Goal: Information Seeking & Learning: Learn about a topic

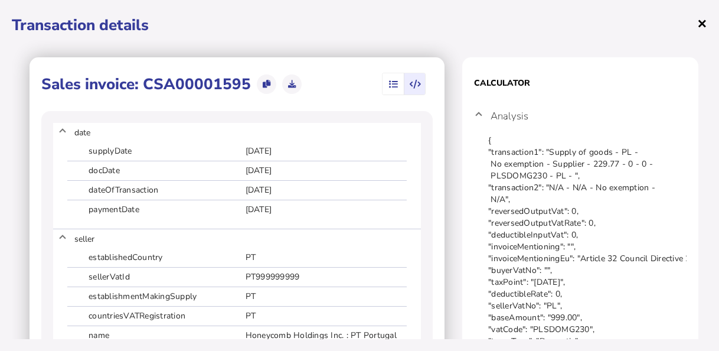
click at [699, 24] on span "×" at bounding box center [702, 23] width 10 height 22
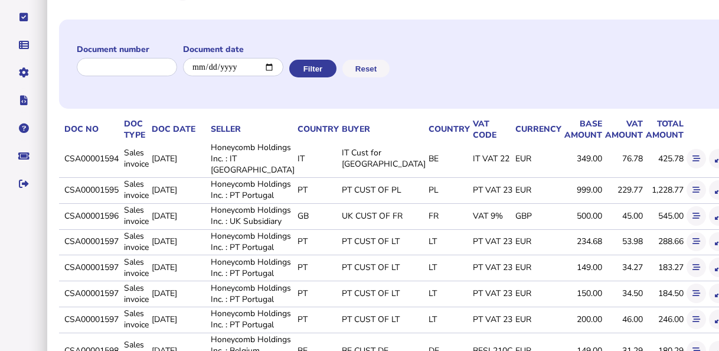
scroll to position [118, 0]
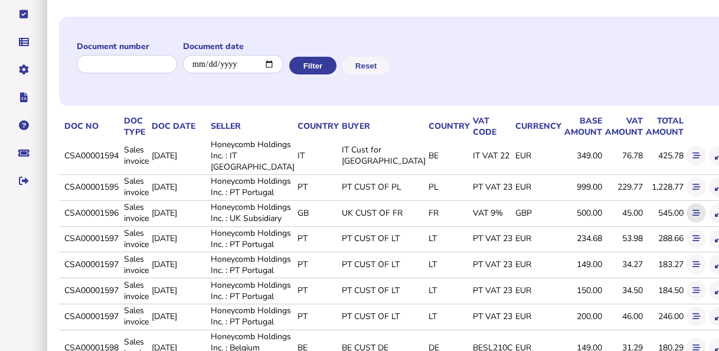
click at [687, 223] on button at bounding box center [696, 212] width 19 height 19
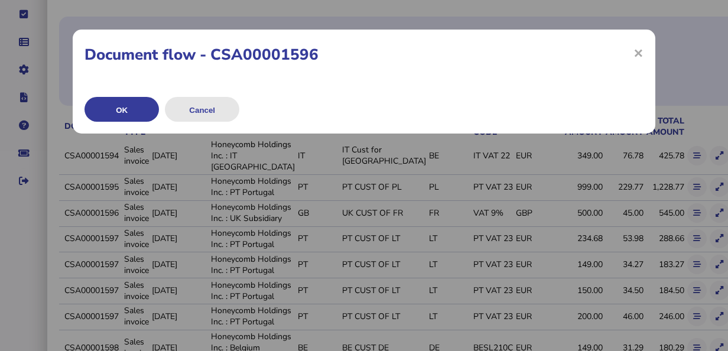
click at [198, 110] on button "Cancel" at bounding box center [202, 109] width 74 height 25
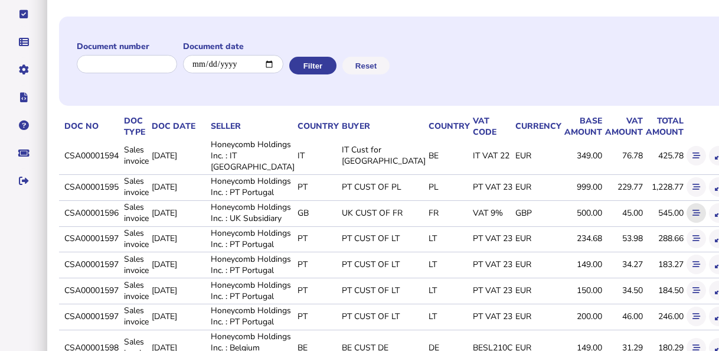
click at [693, 217] on icon at bounding box center [697, 213] width 8 height 8
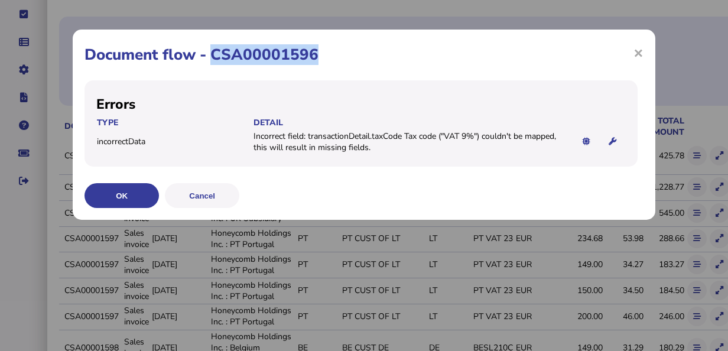
drag, startPoint x: 213, startPoint y: 50, endPoint x: 315, endPoint y: 57, distance: 103.0
click at [315, 57] on h1 "Document flow - CSA00001596" at bounding box center [363, 54] width 559 height 21
copy h1 "CSA00001596"
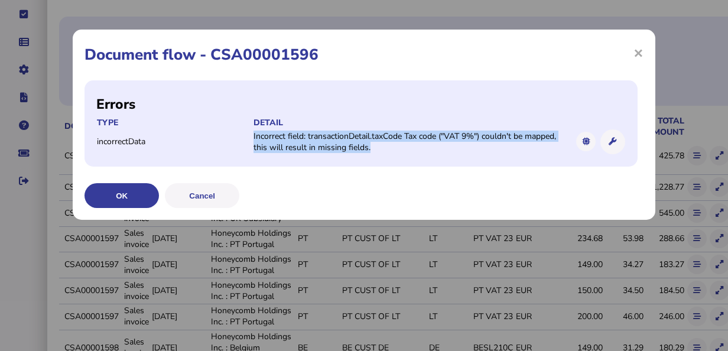
drag, startPoint x: 253, startPoint y: 138, endPoint x: 384, endPoint y: 148, distance: 132.1
click at [384, 148] on td "Incorrect field: transactionDetail.taxCode Tax code ("VAT 9%") couldn't be mapp…" at bounding box center [409, 142] width 313 height 24
copy td "Incorrect field: transactionDetail.taxCode Tax code ("VAT 9%") couldn't be mapp…"
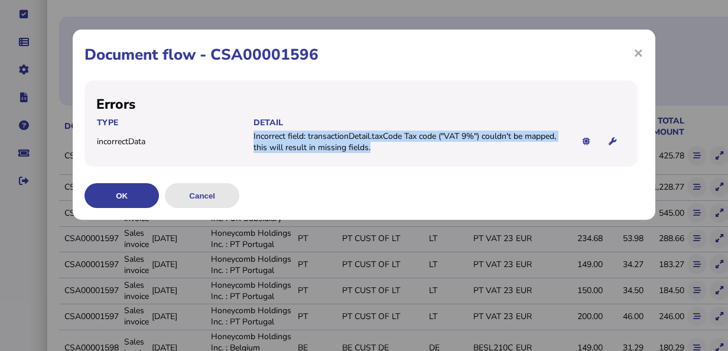
click at [218, 198] on button "Cancel" at bounding box center [202, 195] width 74 height 25
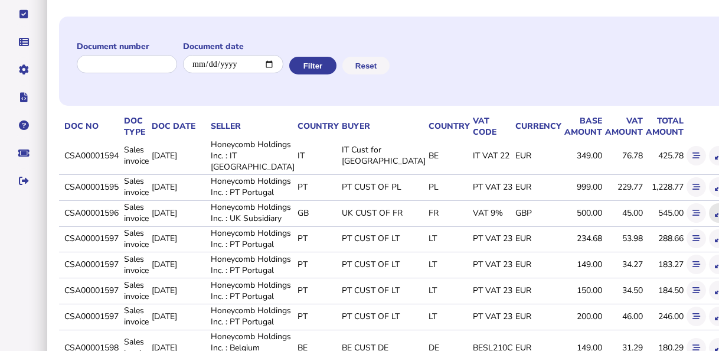
click at [709, 223] on button at bounding box center [718, 212] width 19 height 19
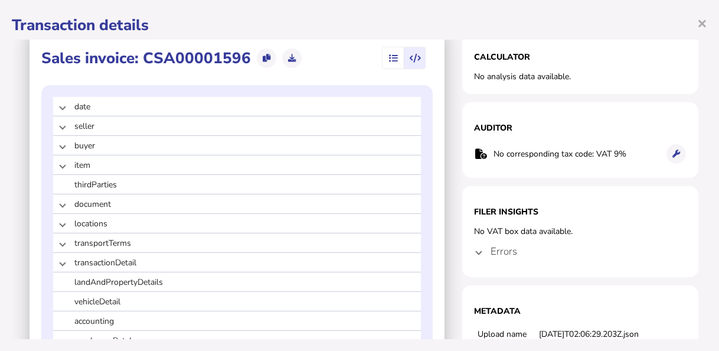
scroll to position [0, 0]
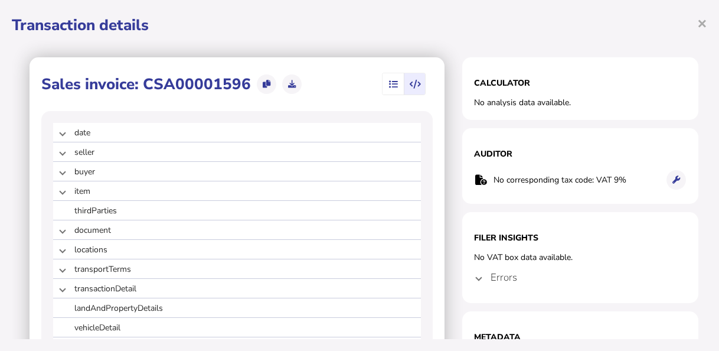
click at [389, 85] on icon "button" at bounding box center [393, 84] width 9 height 1
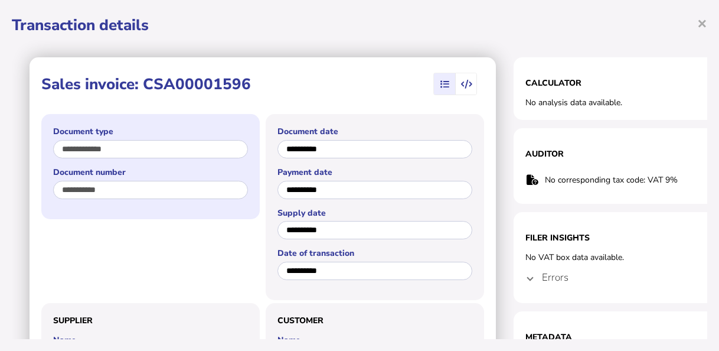
click at [45, 190] on div "**********" at bounding box center [150, 166] width 219 height 105
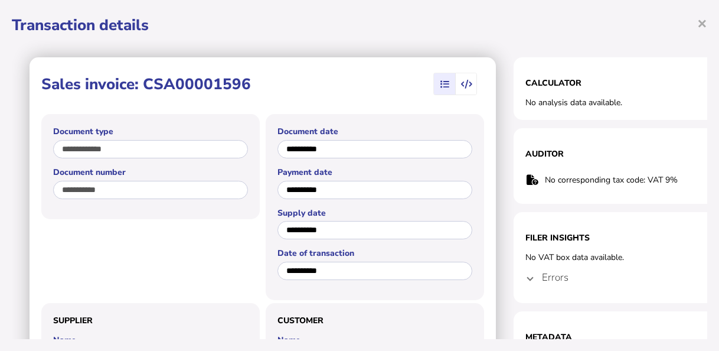
click at [532, 272] on span at bounding box center [530, 277] width 5 height 11
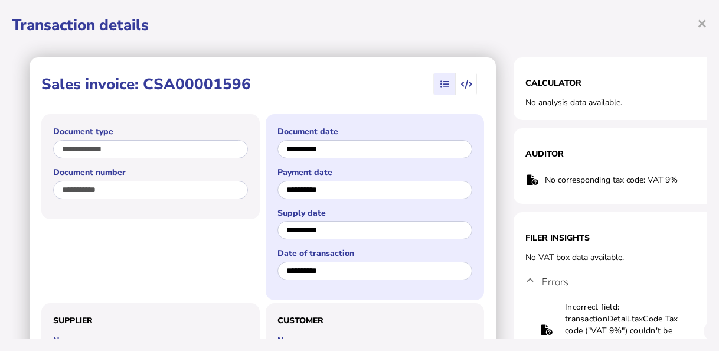
scroll to position [59, 0]
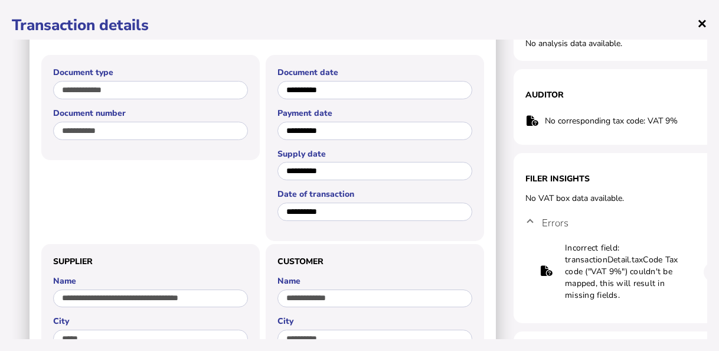
click at [702, 25] on span "×" at bounding box center [702, 23] width 10 height 22
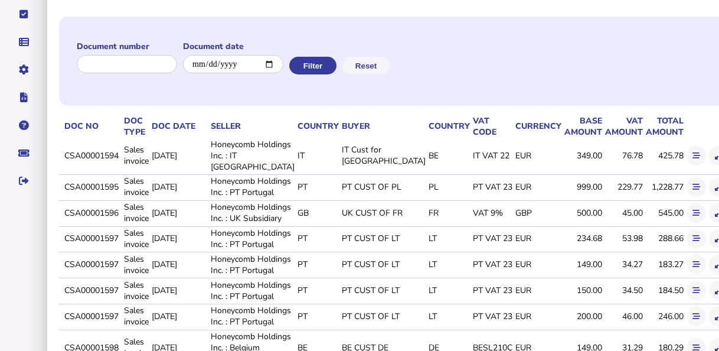
scroll to position [0, 0]
click at [693, 242] on icon at bounding box center [697, 238] width 8 height 8
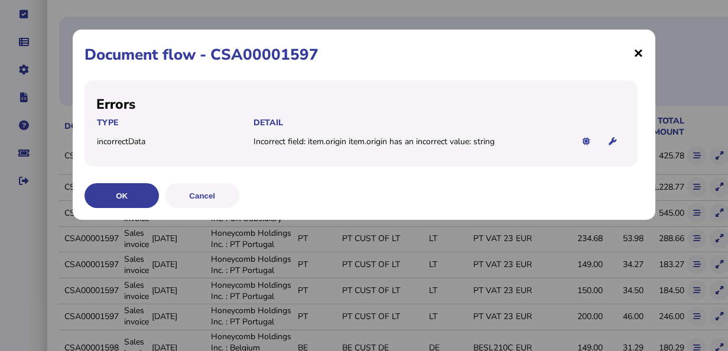
click at [637, 56] on span "×" at bounding box center [638, 52] width 10 height 22
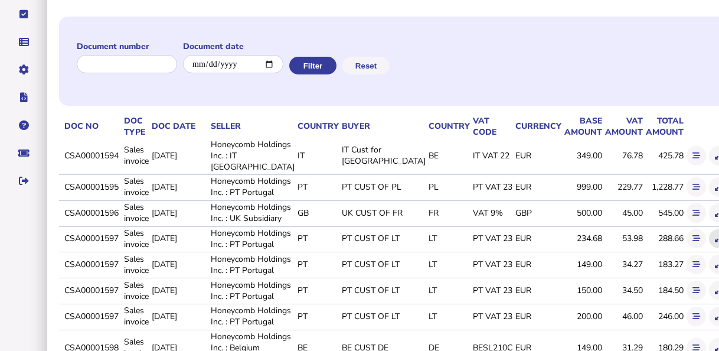
click at [715, 242] on icon at bounding box center [719, 238] width 8 height 8
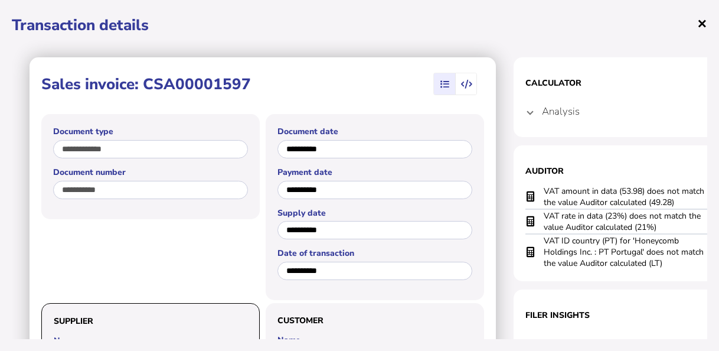
click at [702, 22] on span "×" at bounding box center [702, 23] width 10 height 22
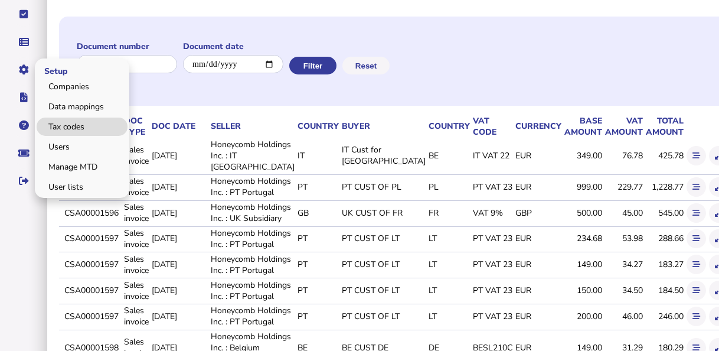
click at [71, 120] on link "Tax codes" at bounding box center [82, 127] width 91 height 18
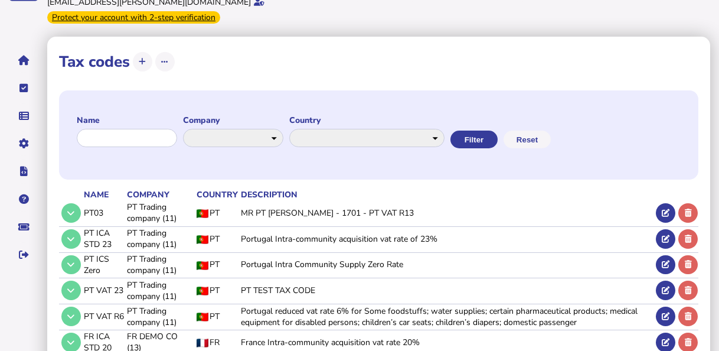
scroll to position [59, 0]
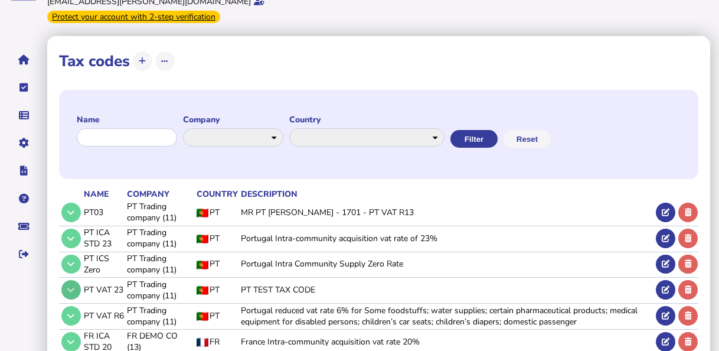
click at [72, 286] on icon at bounding box center [70, 290] width 7 height 8
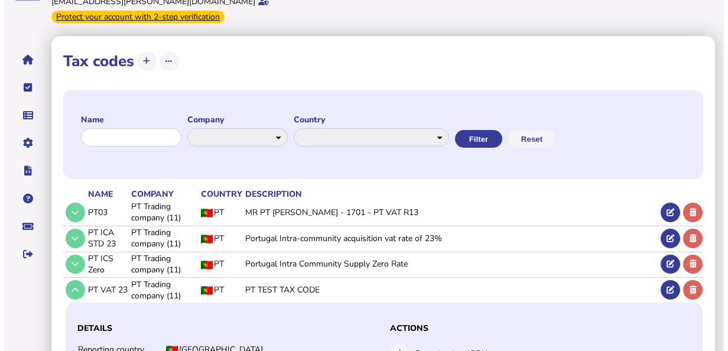
scroll to position [118, 0]
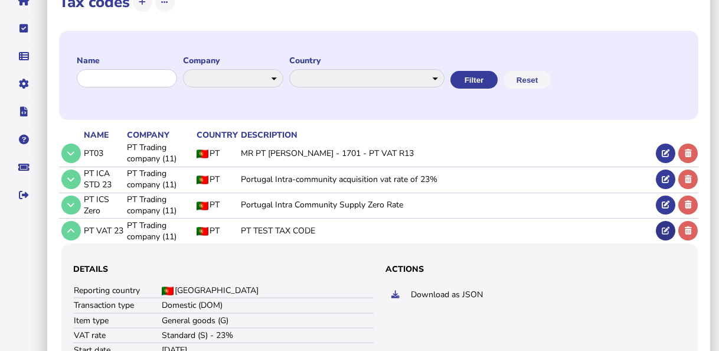
click at [666, 227] on icon at bounding box center [666, 231] width 8 height 8
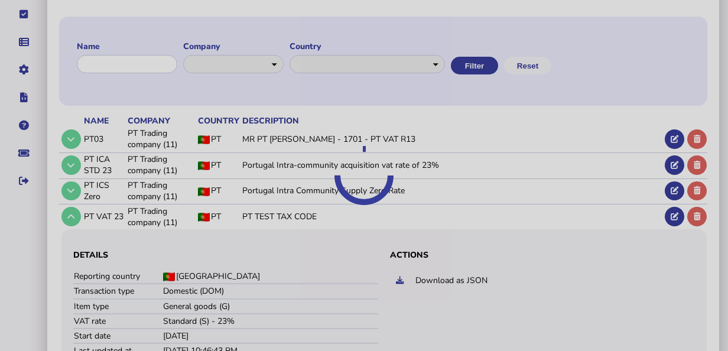
select select "******"
select select "**"
select select "******"
select select "****"
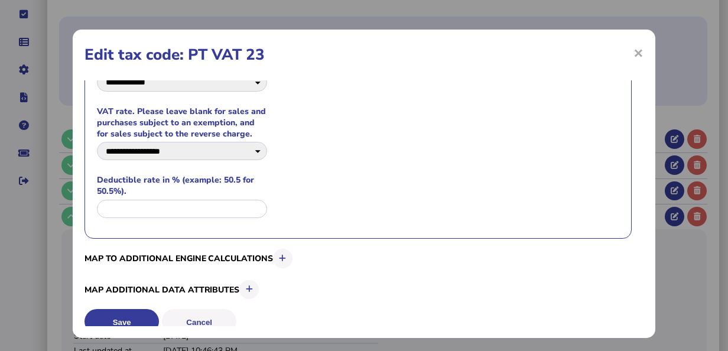
scroll to position [295, 0]
click at [286, 254] on icon "button" at bounding box center [282, 258] width 7 height 8
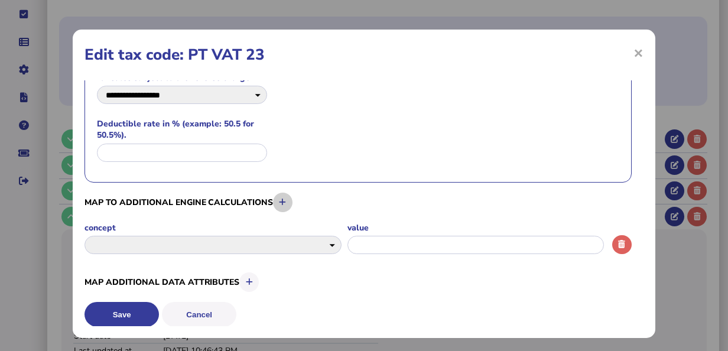
scroll to position [351, 0]
click at [246, 280] on icon "button" at bounding box center [249, 282] width 7 height 8
click at [249, 282] on icon "button" at bounding box center [249, 282] width 7 height 8
select select "*****"
select select
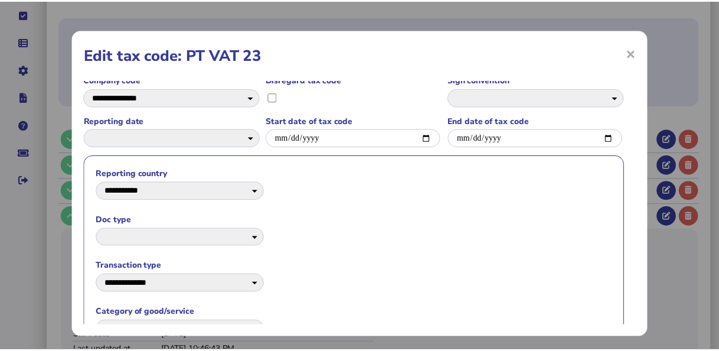
scroll to position [0, 0]
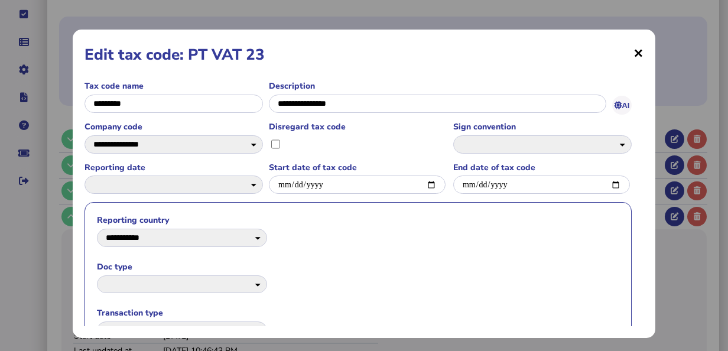
click at [633, 50] on span "×" at bounding box center [638, 52] width 10 height 22
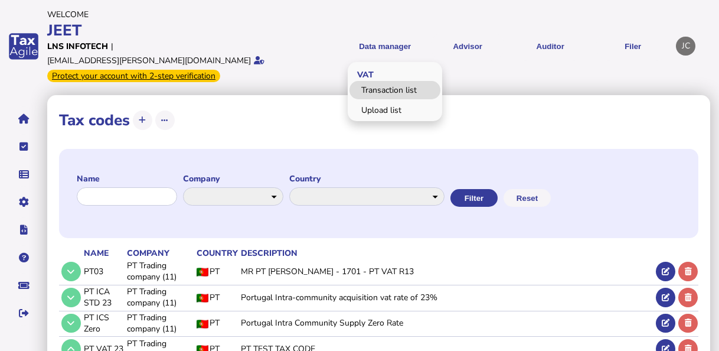
click at [374, 83] on link "Transaction list" at bounding box center [395, 90] width 91 height 18
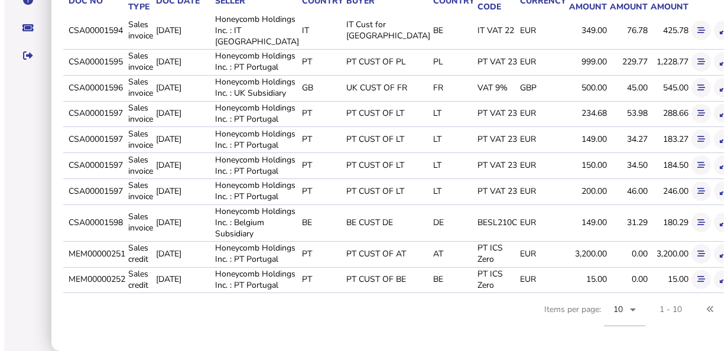
scroll to position [295, 0]
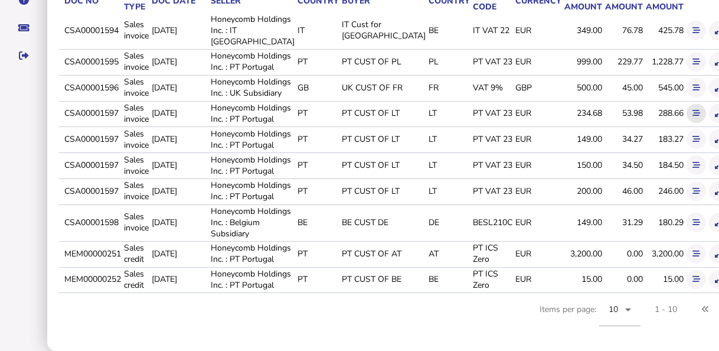
click at [693, 115] on icon at bounding box center [697, 113] width 8 height 8
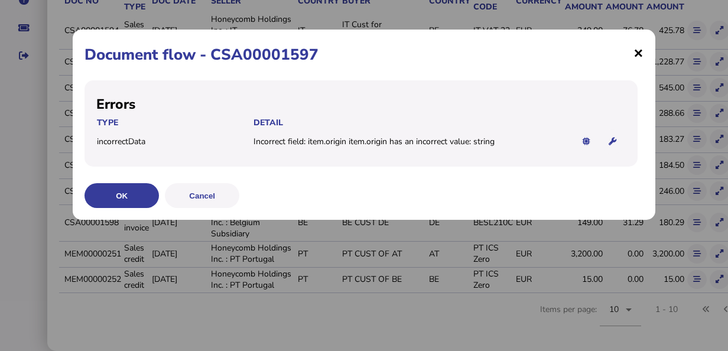
click at [637, 54] on span "×" at bounding box center [638, 52] width 10 height 22
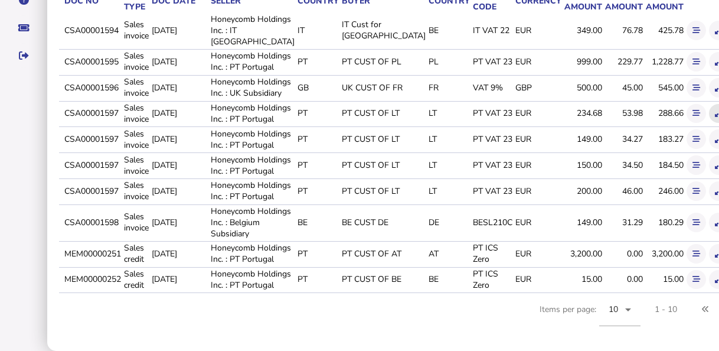
click at [715, 117] on icon at bounding box center [719, 113] width 8 height 8
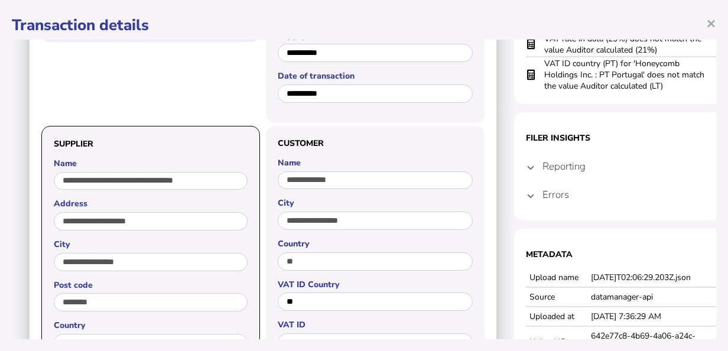
scroll to position [0, 0]
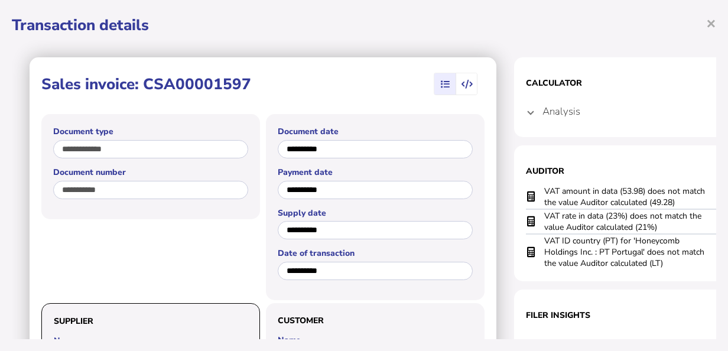
drag, startPoint x: 146, startPoint y: 84, endPoint x: 279, endPoint y: 79, distance: 132.4
click at [279, 79] on div "Sales invoice: CSA00001597" at bounding box center [262, 84] width 443 height 30
copy h1 "CSA00001597"
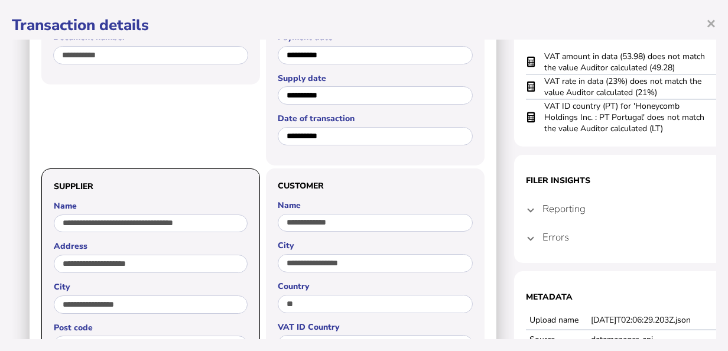
scroll to position [177, 0]
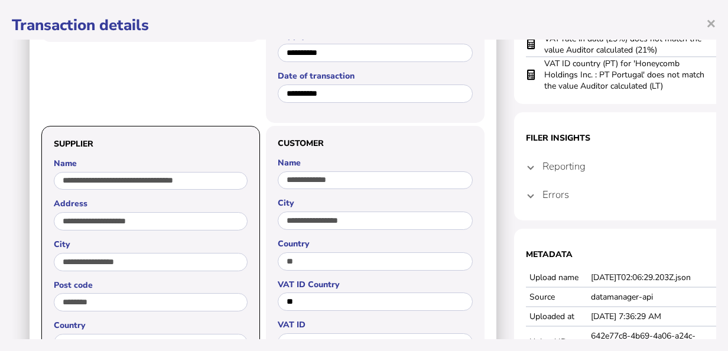
click at [530, 169] on span at bounding box center [530, 166] width 5 height 11
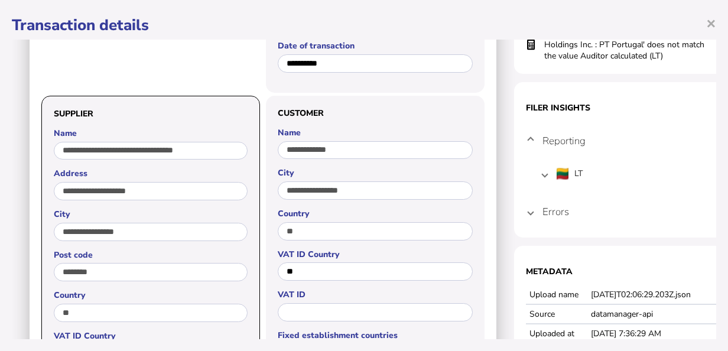
scroll to position [236, 0]
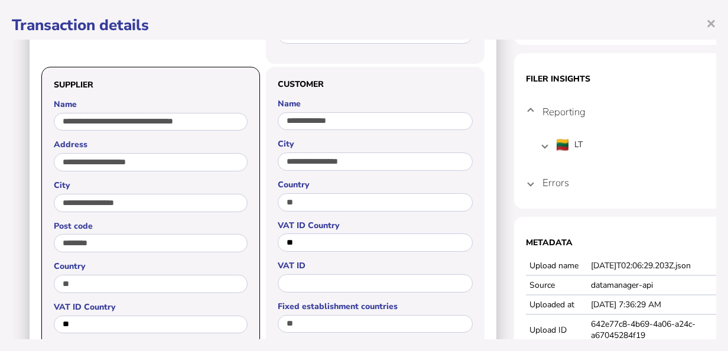
click at [527, 186] on mat-expansion-panel-header "Errors" at bounding box center [632, 182] width 213 height 28
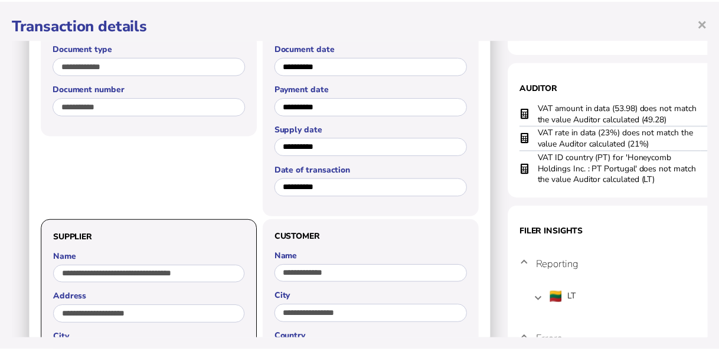
scroll to position [21, 0]
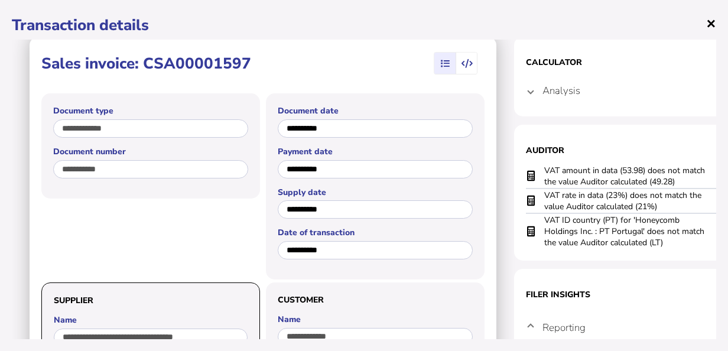
click at [706, 21] on span "×" at bounding box center [711, 23] width 10 height 22
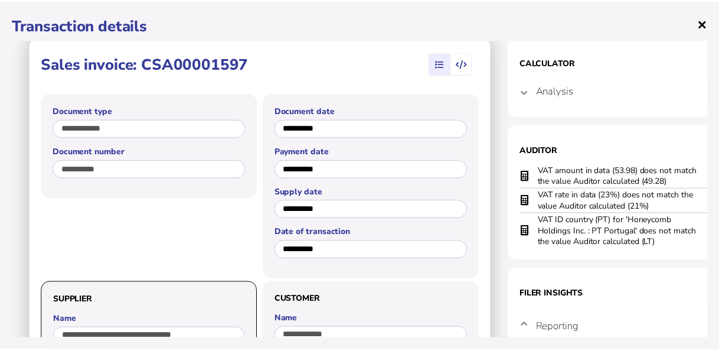
scroll to position [0, 0]
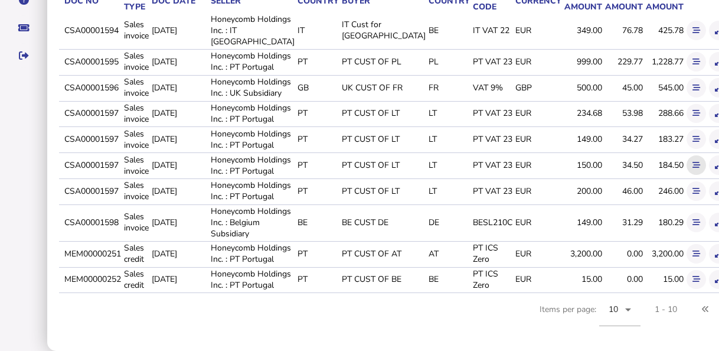
click at [693, 169] on icon at bounding box center [697, 165] width 8 height 8
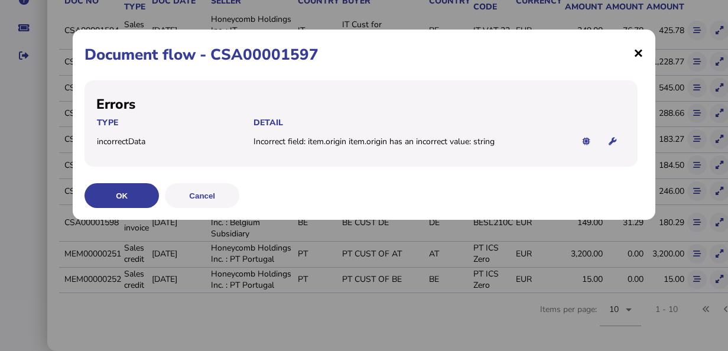
click at [638, 60] on span "×" at bounding box center [638, 52] width 10 height 22
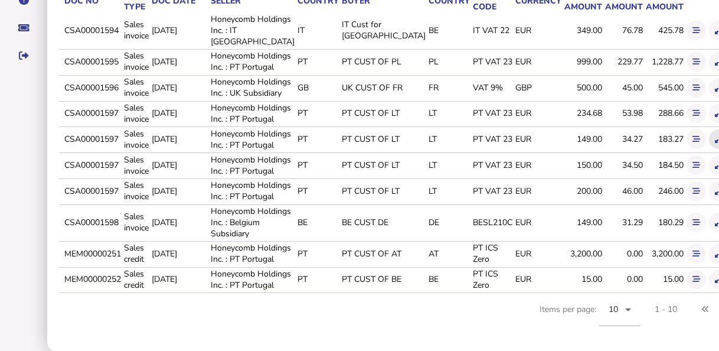
click at [715, 143] on icon at bounding box center [719, 139] width 8 height 8
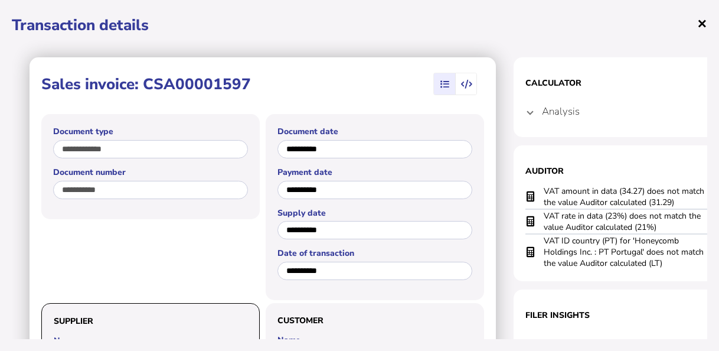
click at [701, 22] on span "×" at bounding box center [702, 23] width 10 height 22
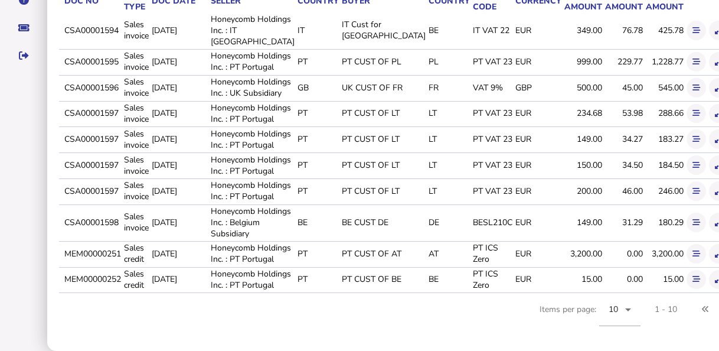
scroll to position [354, 0]
click at [687, 201] on button at bounding box center [696, 190] width 19 height 19
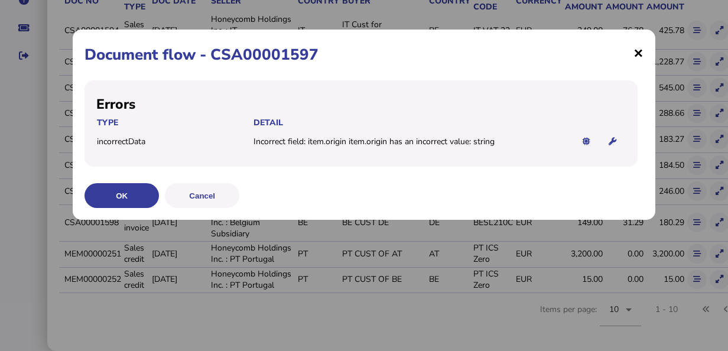
click at [641, 55] on span "×" at bounding box center [638, 52] width 10 height 22
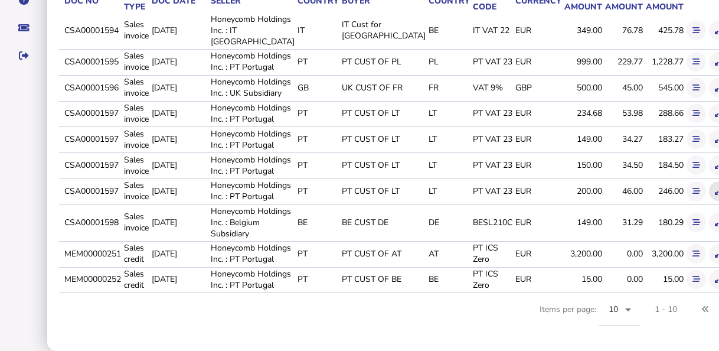
click at [715, 195] on icon at bounding box center [719, 191] width 8 height 8
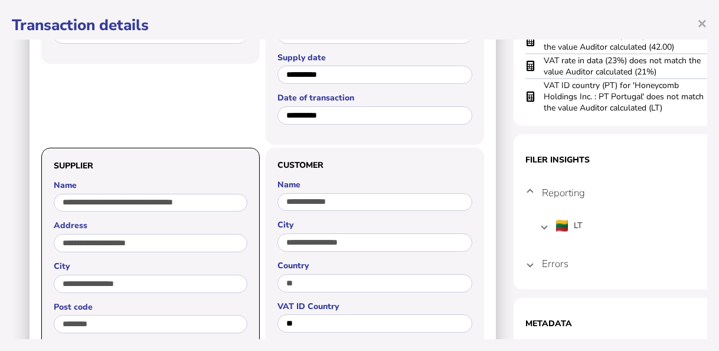
scroll to position [0, 0]
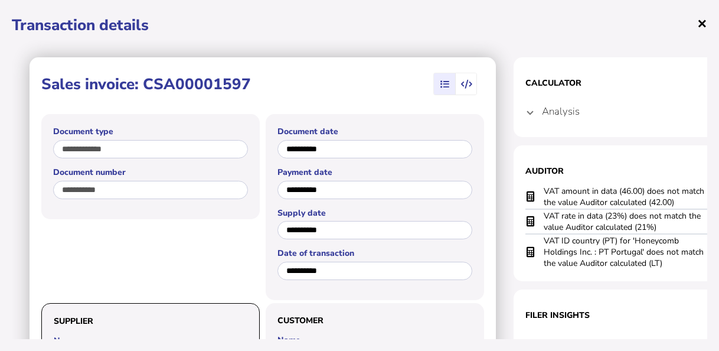
click at [703, 20] on span "×" at bounding box center [702, 23] width 10 height 22
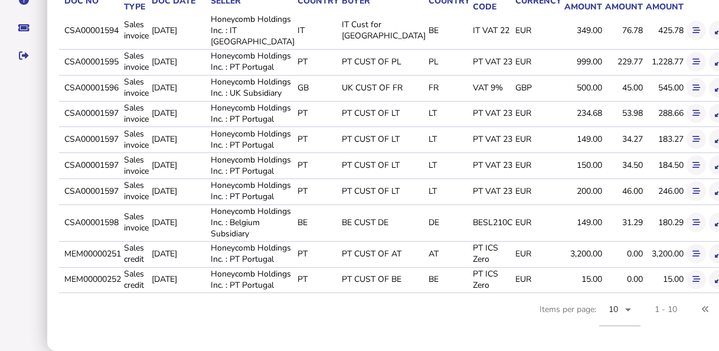
click at [141, 240] on td "Sales invoice" at bounding box center [136, 221] width 28 height 35
click at [693, 226] on icon at bounding box center [697, 223] width 8 height 8
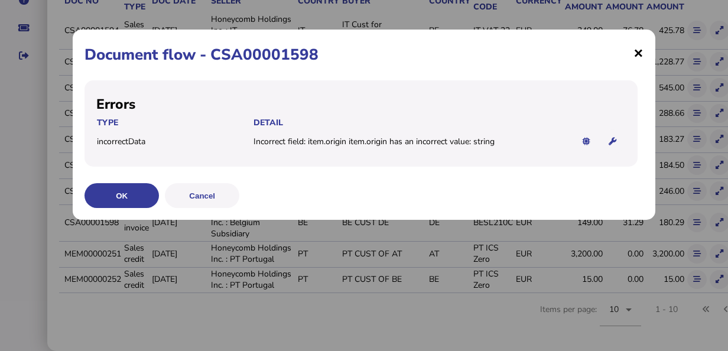
click at [637, 54] on span "×" at bounding box center [638, 52] width 10 height 22
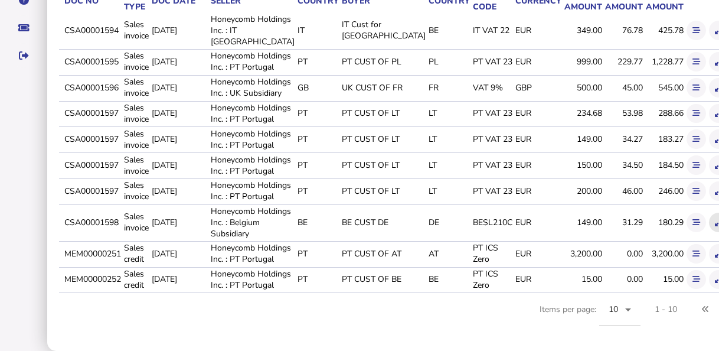
click at [715, 226] on icon at bounding box center [719, 223] width 8 height 8
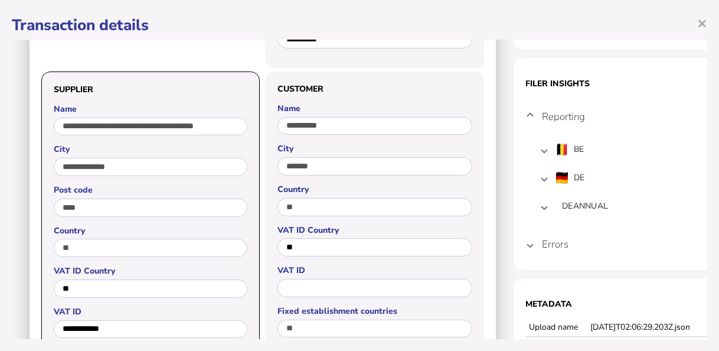
scroll to position [236, 0]
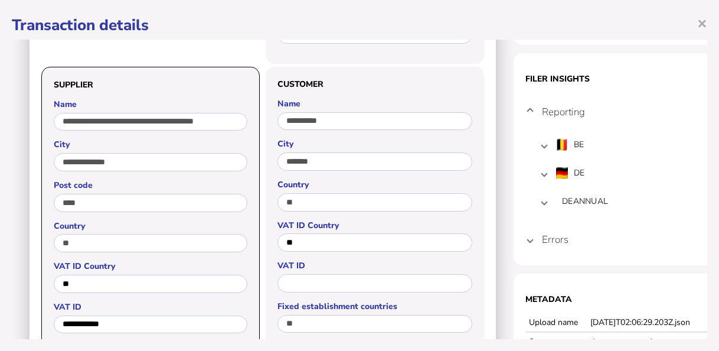
click at [546, 204] on span at bounding box center [544, 201] width 5 height 12
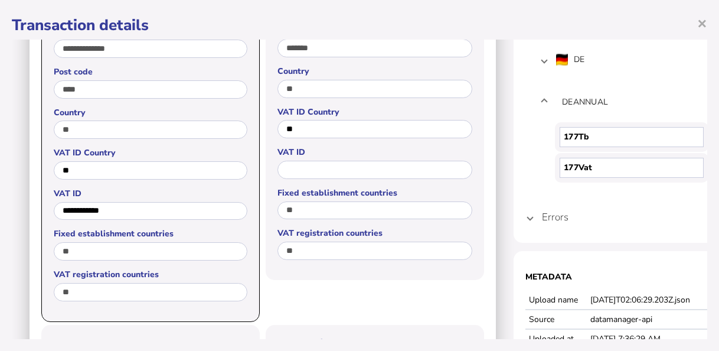
scroll to position [354, 0]
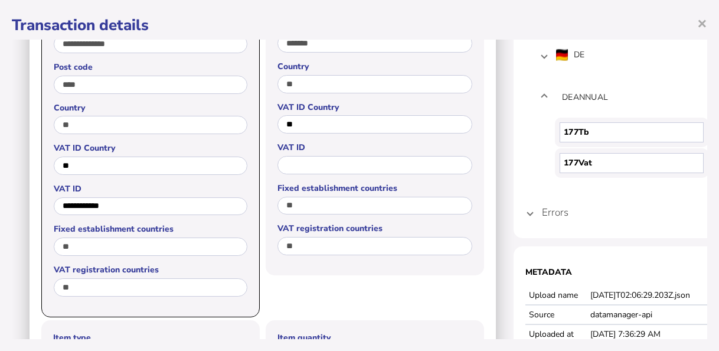
click at [531, 213] on span at bounding box center [530, 212] width 5 height 11
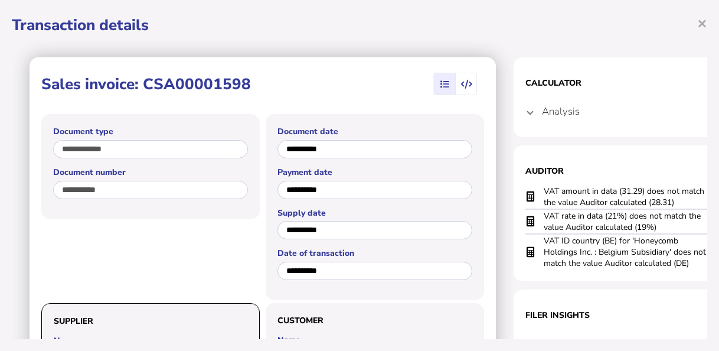
scroll to position [177, 0]
drag, startPoint x: 145, startPoint y: 83, endPoint x: 252, endPoint y: 87, distance: 106.9
click at [252, 87] on div "Sales invoice: CSA00001598" at bounding box center [149, 84] width 216 height 27
copy h1 "CSA00001598"
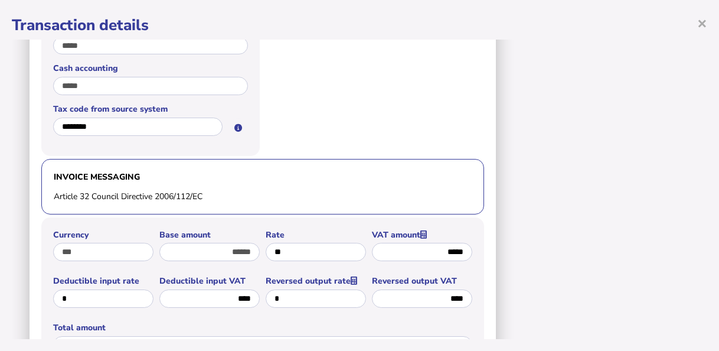
scroll to position [932, 0]
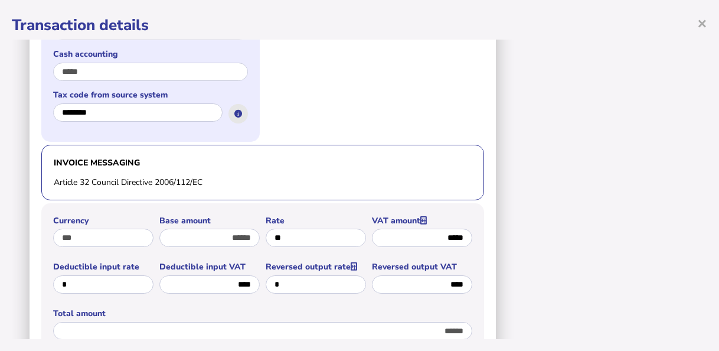
click at [235, 115] on icon at bounding box center [238, 114] width 8 height 8
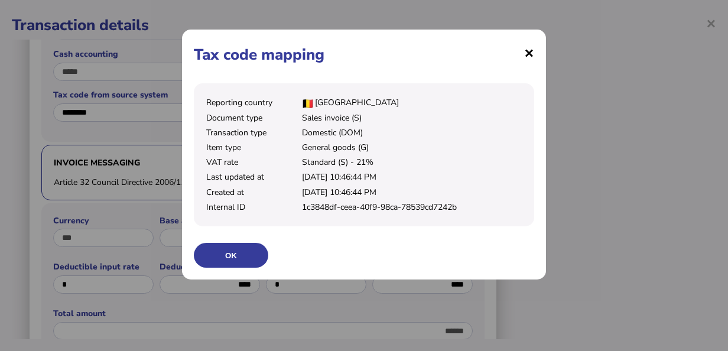
click at [527, 54] on span "×" at bounding box center [529, 52] width 10 height 22
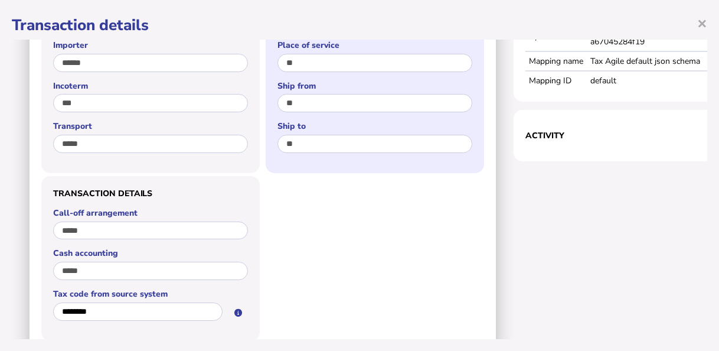
scroll to position [637, 0]
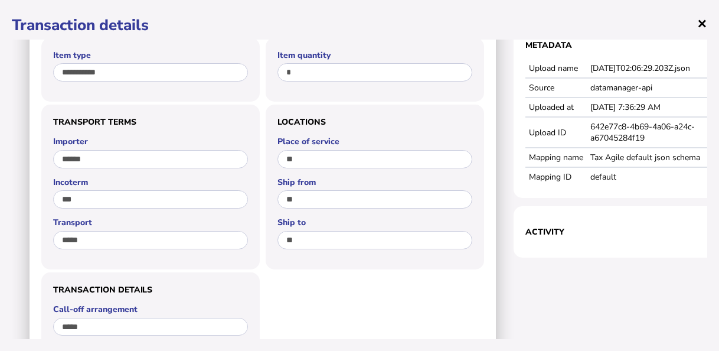
click at [705, 22] on span "×" at bounding box center [702, 23] width 10 height 22
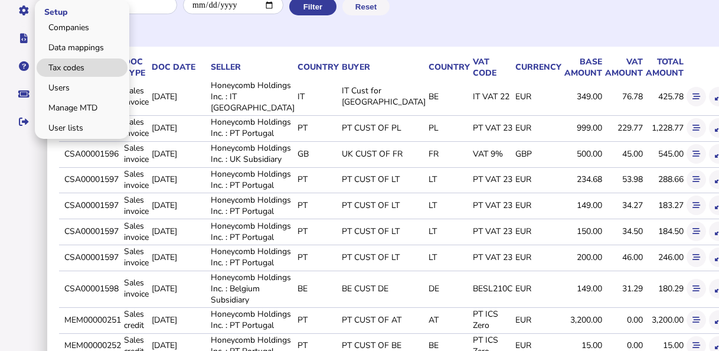
click at [79, 67] on link "Tax codes" at bounding box center [82, 67] width 91 height 18
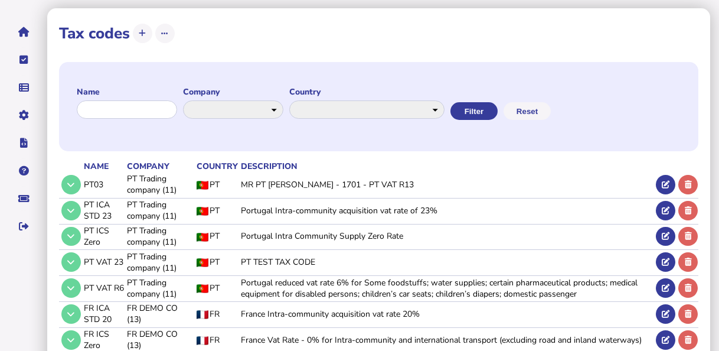
scroll to position [211, 0]
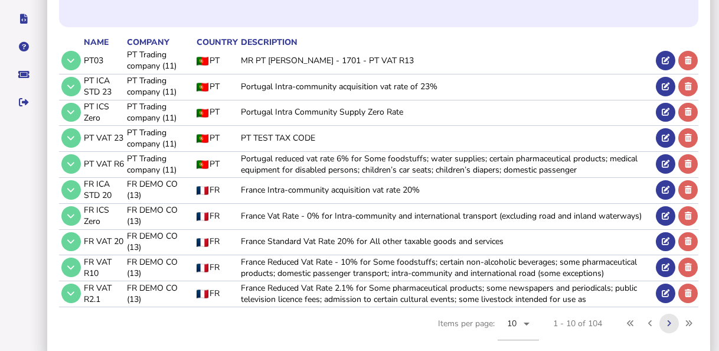
click at [664, 314] on button at bounding box center [669, 323] width 19 height 19
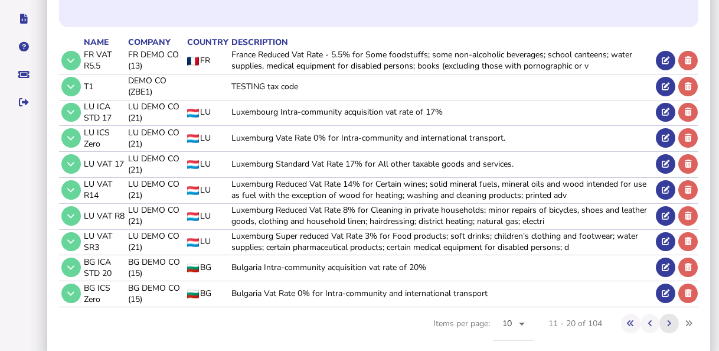
click at [668, 319] on icon at bounding box center [669, 323] width 4 height 8
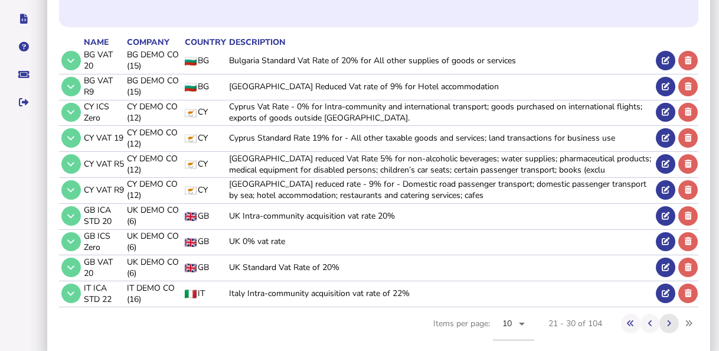
click at [669, 319] on icon at bounding box center [669, 323] width 4 height 8
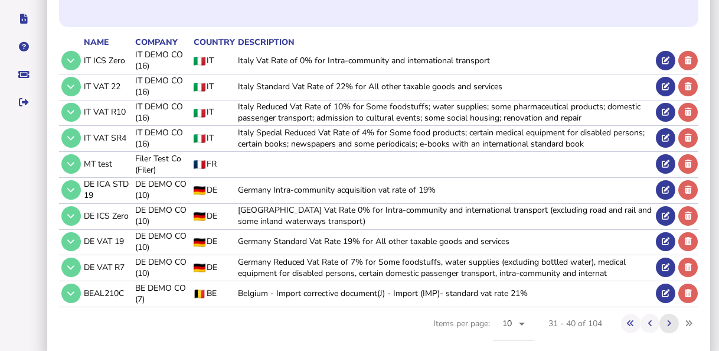
click at [667, 319] on icon at bounding box center [669, 323] width 4 height 8
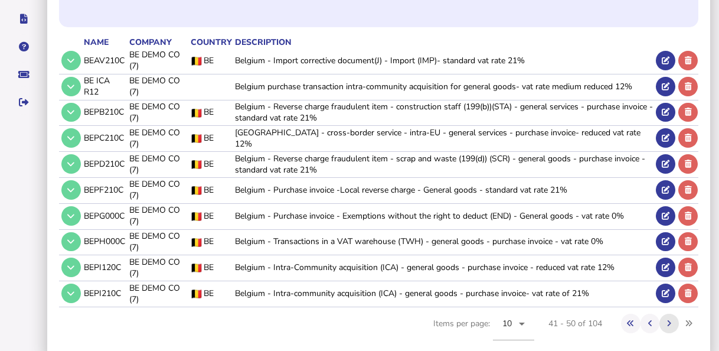
click at [669, 319] on icon at bounding box center [669, 323] width 4 height 8
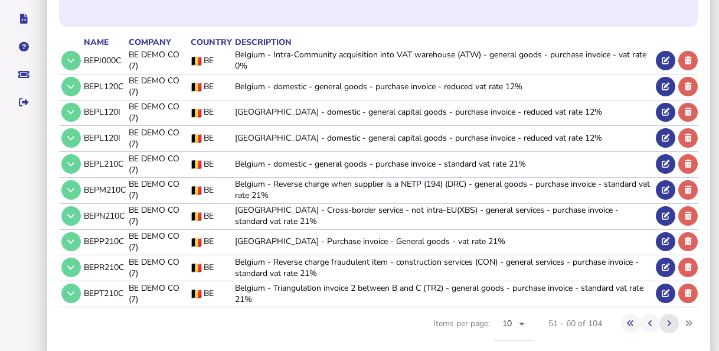
click at [668, 319] on icon at bounding box center [669, 323] width 4 height 8
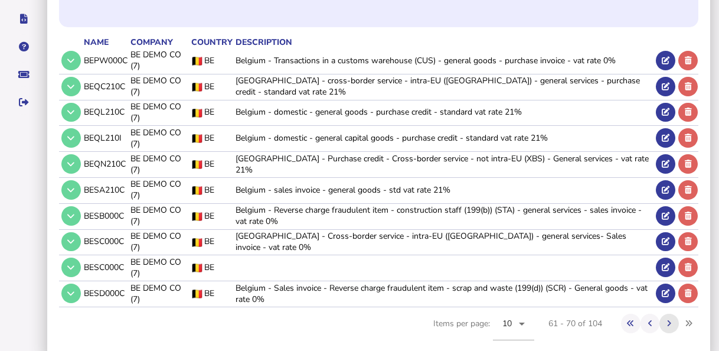
click at [673, 314] on button at bounding box center [669, 323] width 19 height 19
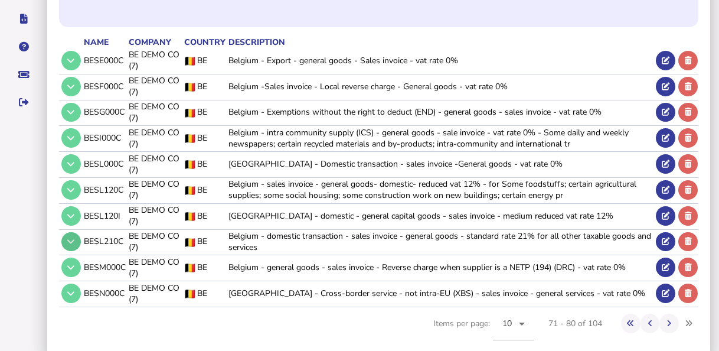
click at [69, 237] on icon at bounding box center [70, 241] width 7 height 8
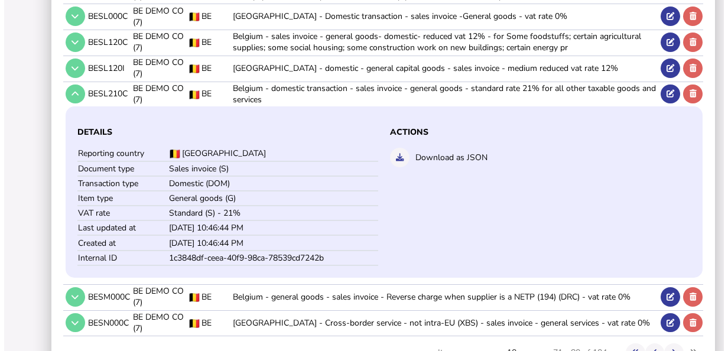
scroll to position [387, 0]
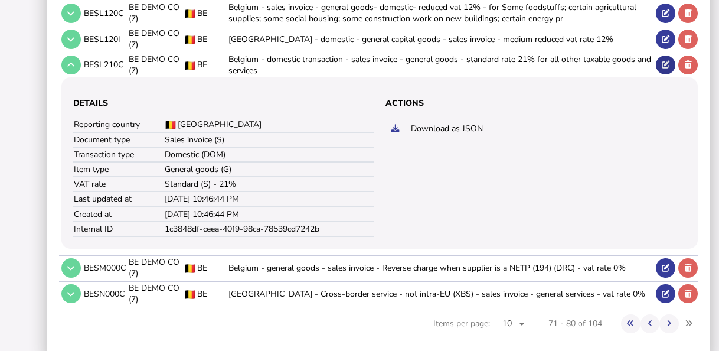
click at [665, 61] on icon at bounding box center [666, 65] width 8 height 8
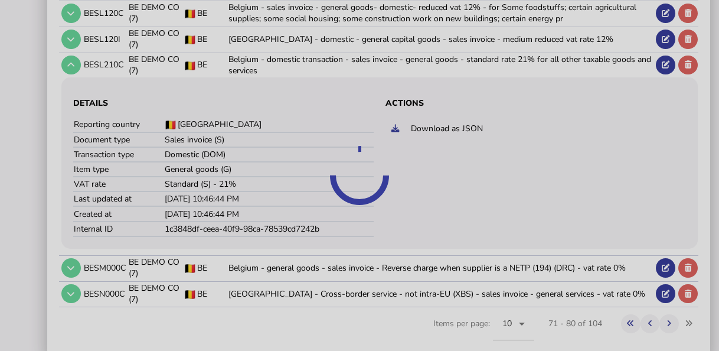
select select "****"
select select "**"
select select "****"
select select "******"
select select "****"
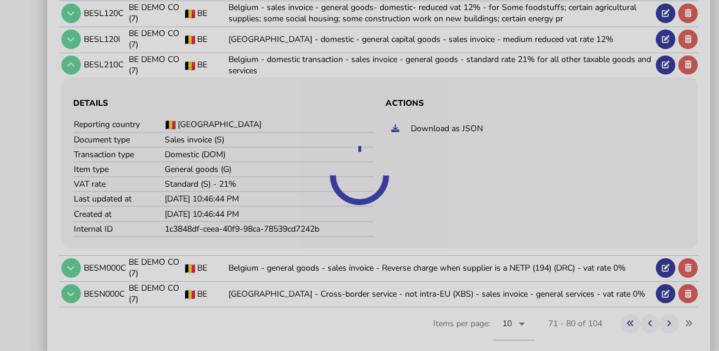
select select "****"
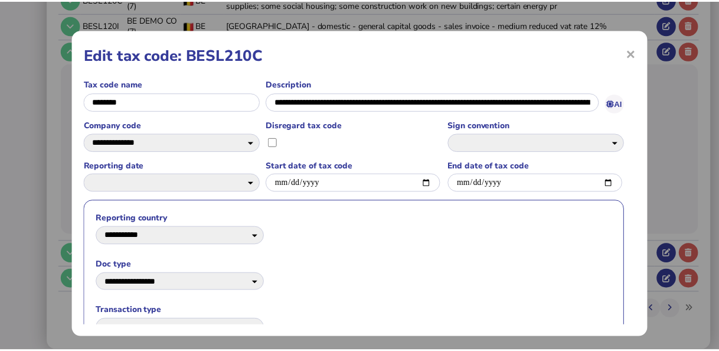
scroll to position [0, 0]
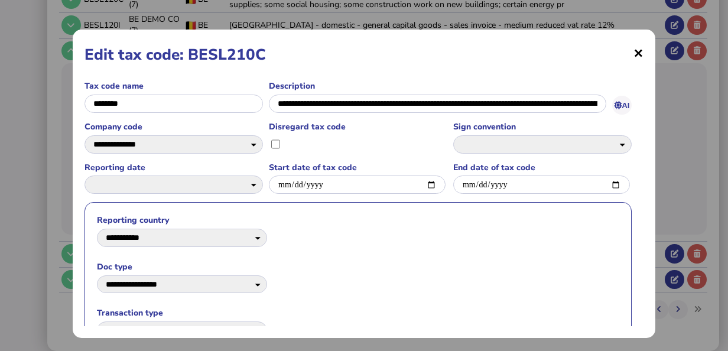
click at [633, 48] on span "×" at bounding box center [638, 52] width 10 height 22
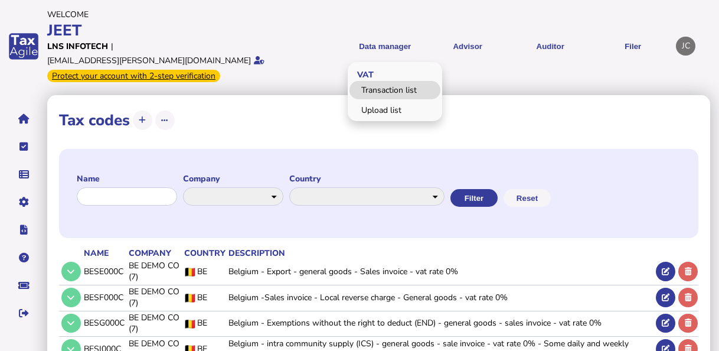
click at [385, 83] on link "Transaction list" at bounding box center [395, 90] width 91 height 18
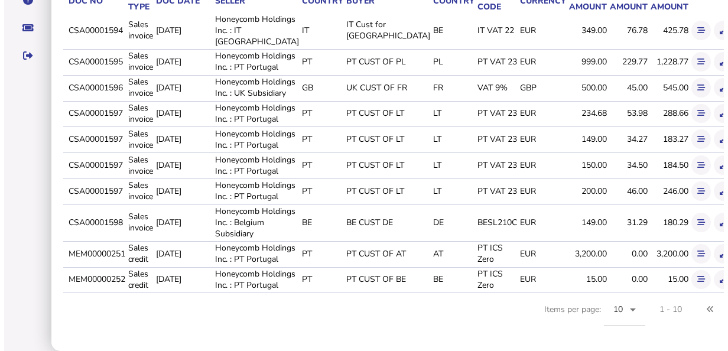
scroll to position [354, 0]
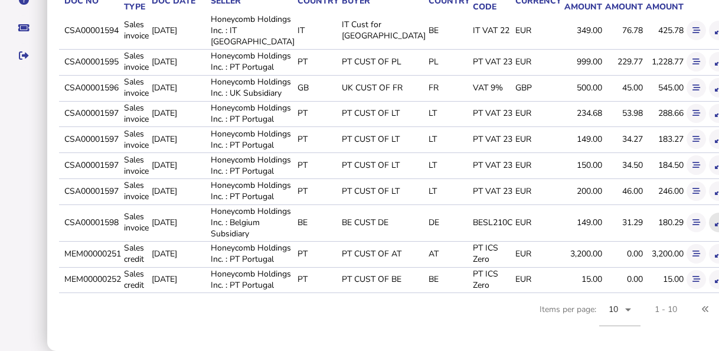
click at [709, 232] on button at bounding box center [718, 222] width 19 height 19
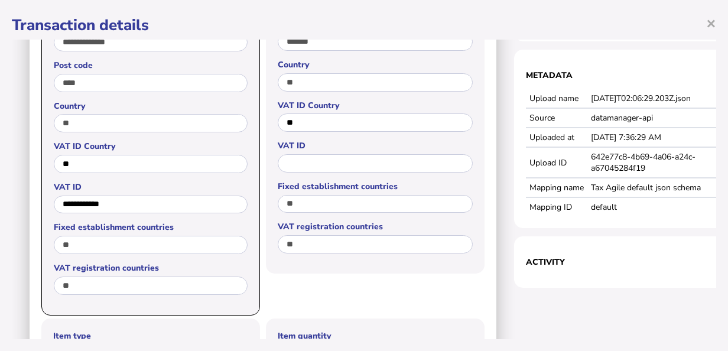
scroll to position [236, 0]
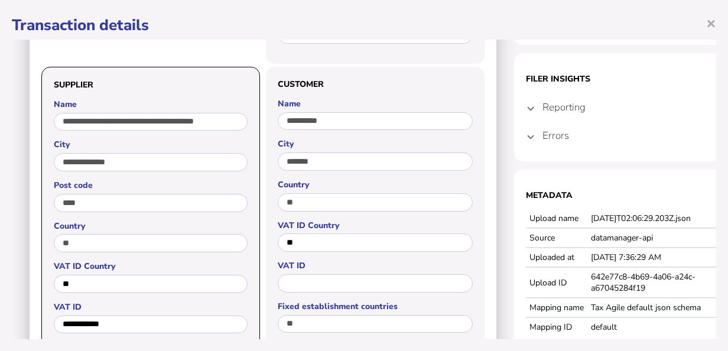
click at [543, 113] on h4 "Reporting" at bounding box center [563, 107] width 43 height 14
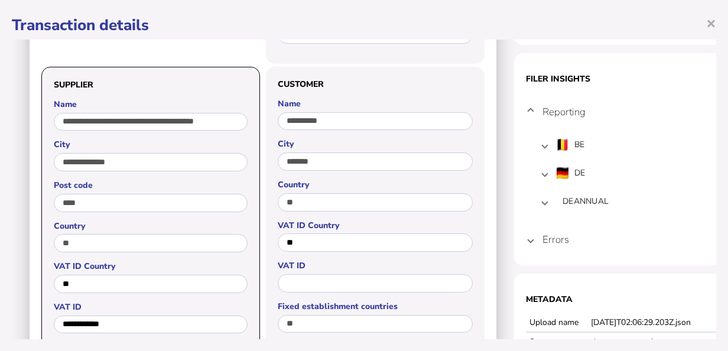
click at [531, 237] on span at bounding box center [530, 239] width 5 height 11
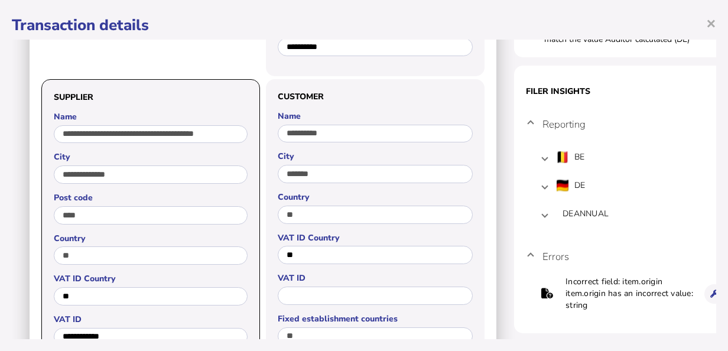
scroll to position [59, 0]
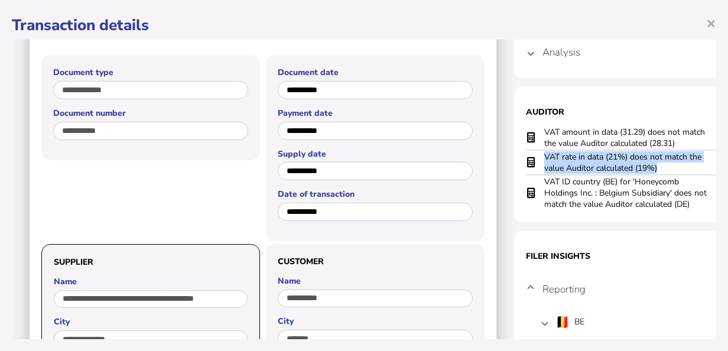
drag, startPoint x: 664, startPoint y: 169, endPoint x: 544, endPoint y: 156, distance: 120.0
click at [544, 156] on td "VAT rate in data (21%) does not match the value Auditor calculated (19%)" at bounding box center [625, 162] width 165 height 25
copy td "VAT rate in data (21%) does not match the value Auditor calculated (19%)"
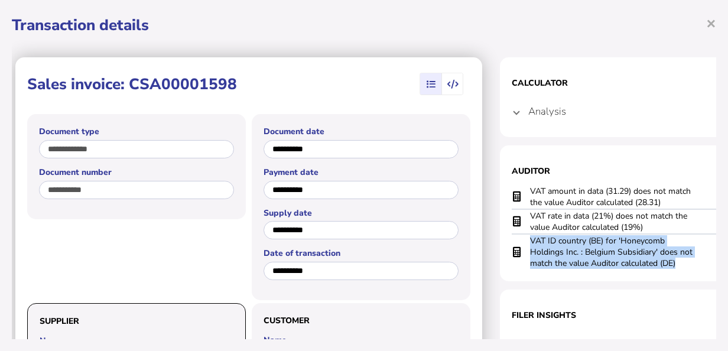
scroll to position [0, 32]
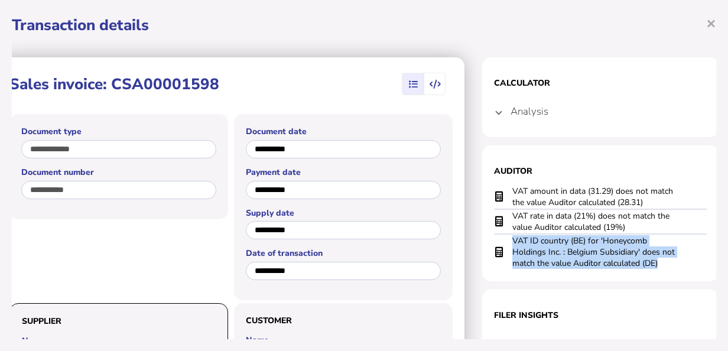
drag, startPoint x: 542, startPoint y: 237, endPoint x: 699, endPoint y: 268, distance: 160.1
click at [699, 268] on tr "VAT ID country (BE) for 'Honeycomb Holdings Inc. : Belgium Subsidiary' does not…" at bounding box center [600, 251] width 213 height 35
copy tr "VAT ID country (BE) for 'Honeycomb Holdings Inc. : Belgium Subsidiary' does not…"
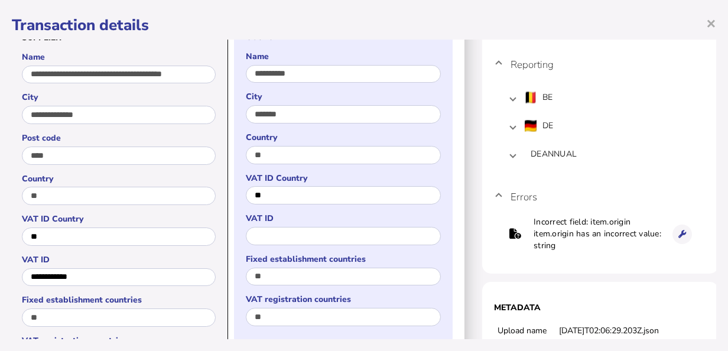
scroll to position [295, 32]
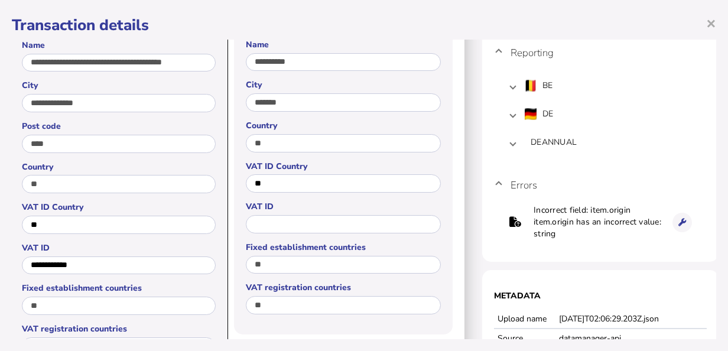
click at [517, 145] on mat-expansion-panel-header "DEANNUAL" at bounding box center [600, 142] width 184 height 28
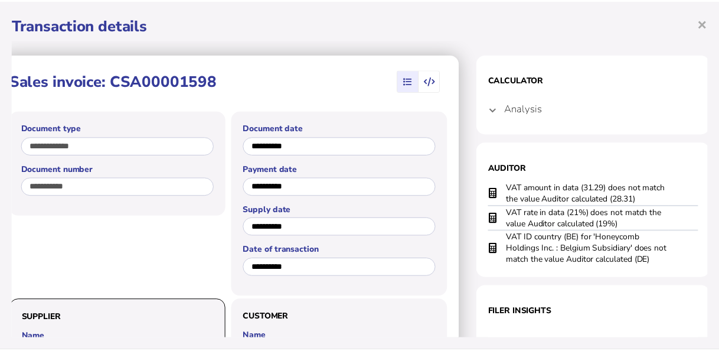
scroll to position [0, 32]
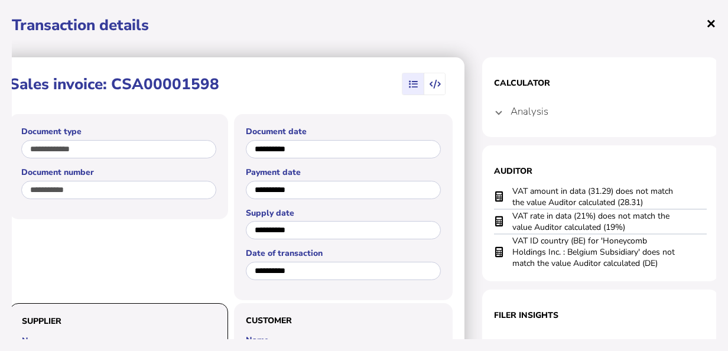
click at [710, 22] on span "×" at bounding box center [711, 23] width 10 height 22
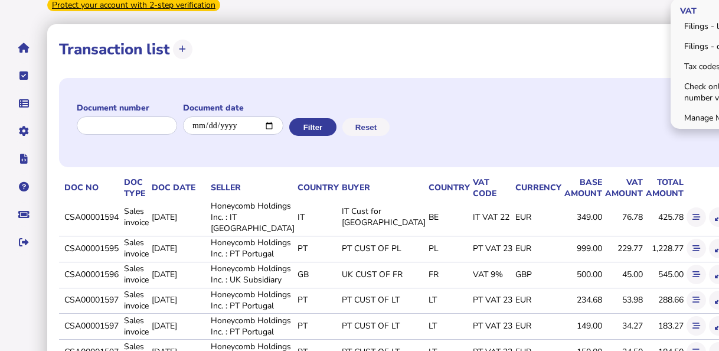
scroll to position [0, 0]
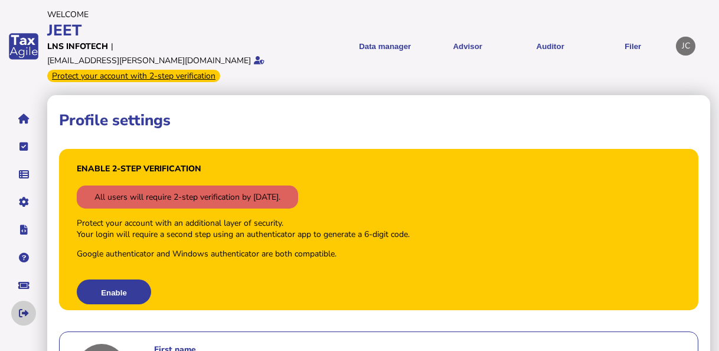
click at [22, 313] on icon "navigate application pages" at bounding box center [24, 313] width 10 height 1
